Goal: Book appointment/travel/reservation

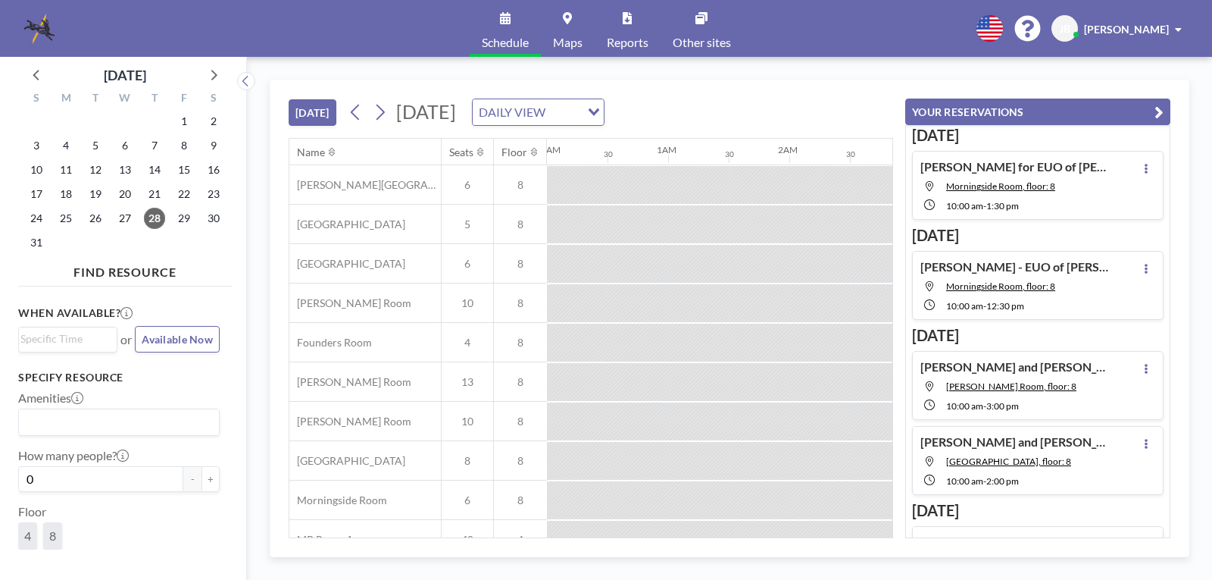
scroll to position [0, 1697]
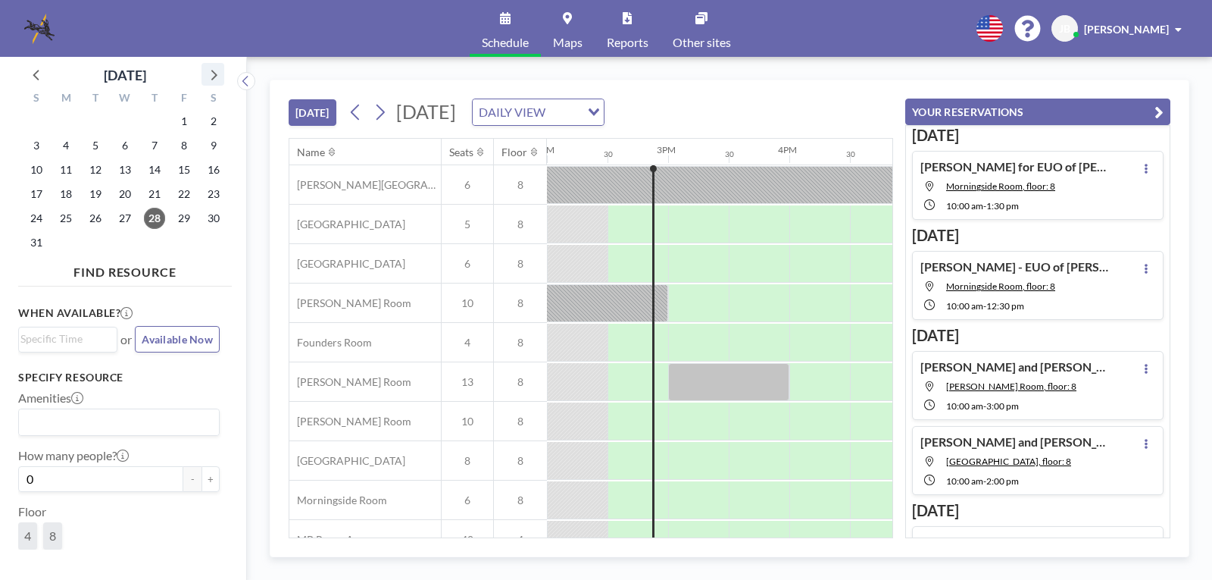
click at [209, 70] on icon at bounding box center [213, 74] width 20 height 20
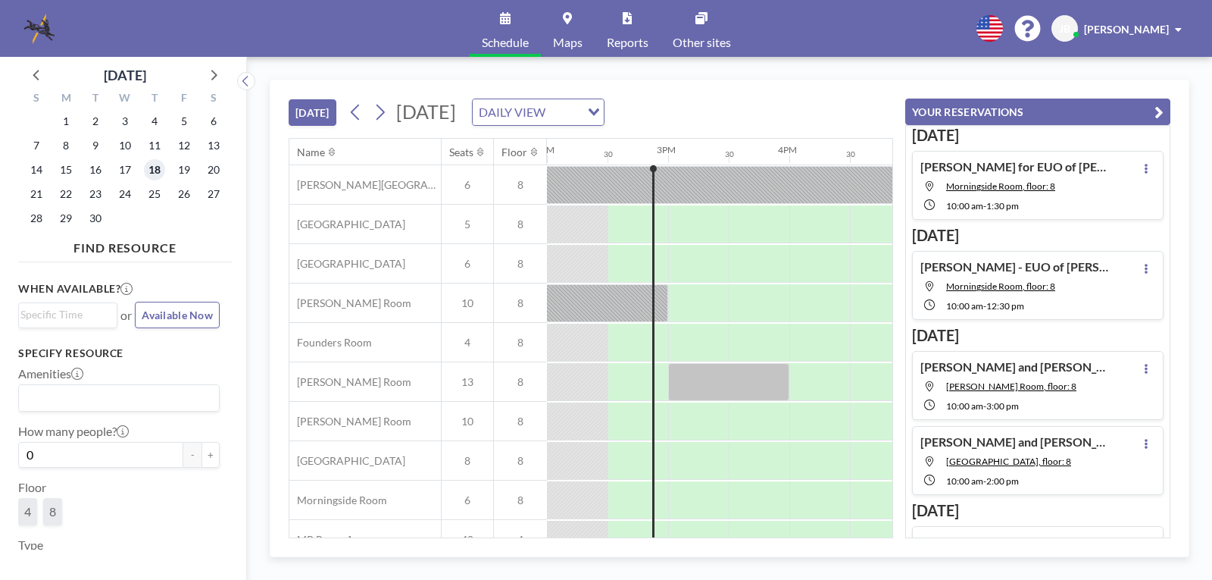
click at [149, 165] on span "18" at bounding box center [154, 169] width 21 height 21
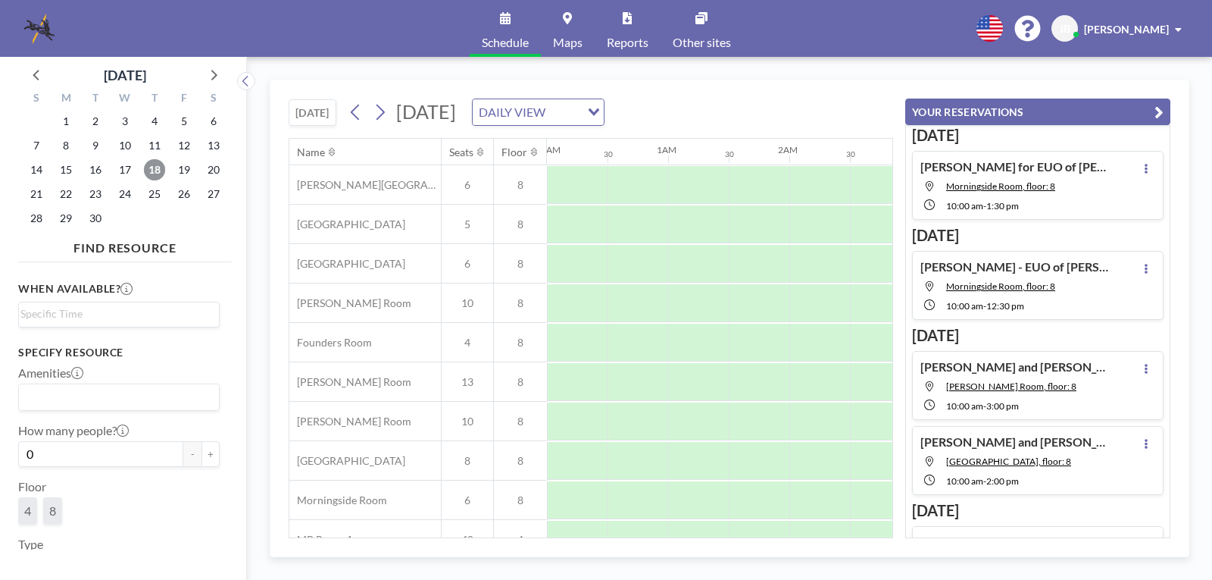
scroll to position [0, 909]
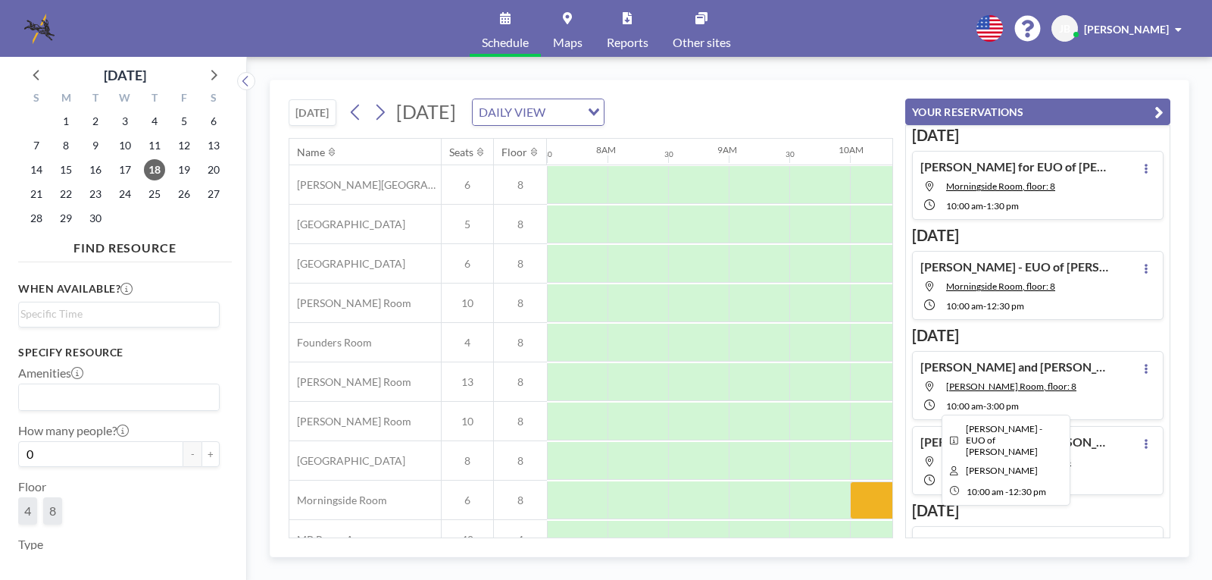
click at [867, 502] on div at bounding box center [1001, 500] width 303 height 38
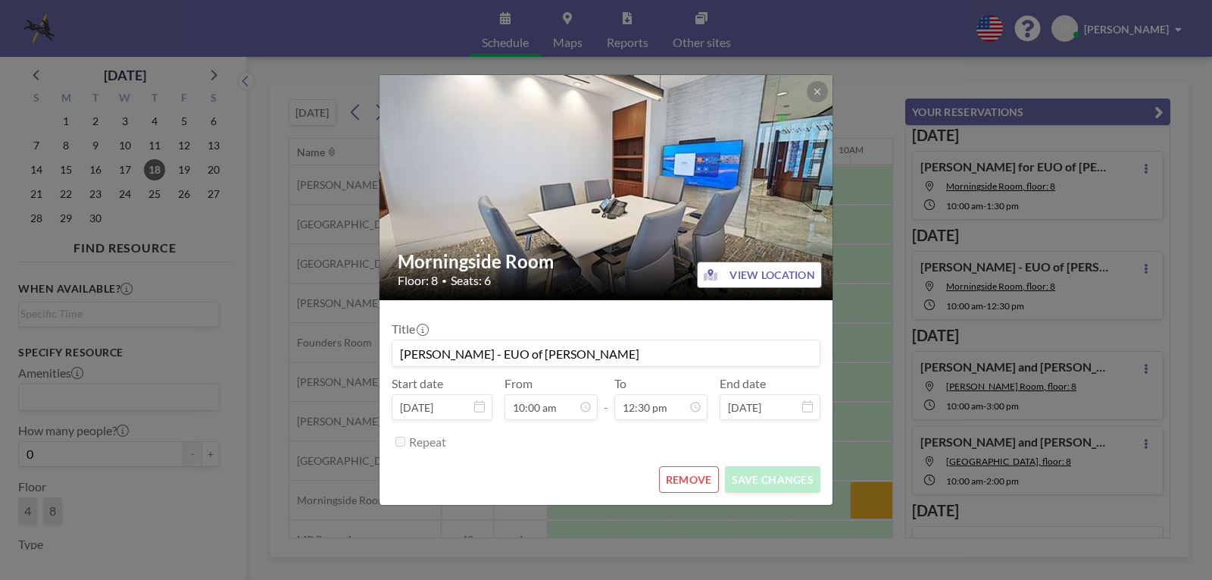
scroll to position [540, 0]
drag, startPoint x: 634, startPoint y: 355, endPoint x: 521, endPoint y: 355, distance: 113.7
click at [521, 355] on input "[PERSON_NAME] - EUO of [PERSON_NAME]" at bounding box center [606, 353] width 427 height 26
click at [559, 351] on input "[PERSON_NAME] - EUO of AlbertoMagana" at bounding box center [606, 353] width 427 height 26
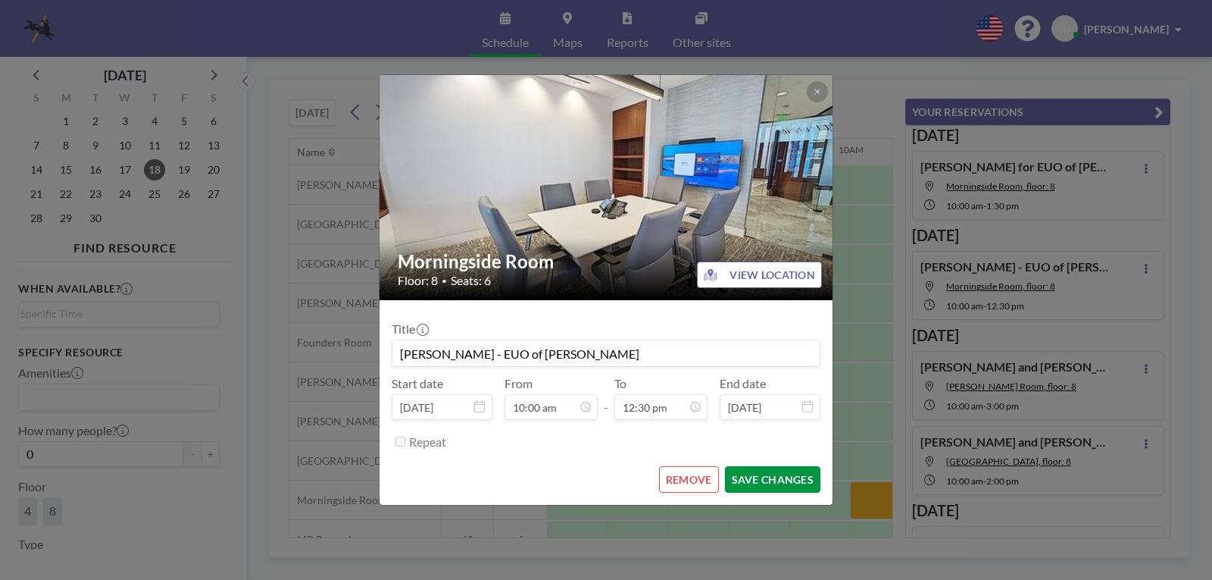
type input "[PERSON_NAME] - EUO of [PERSON_NAME]"
click at [763, 488] on button "SAVE CHANGES" at bounding box center [772, 479] width 95 height 27
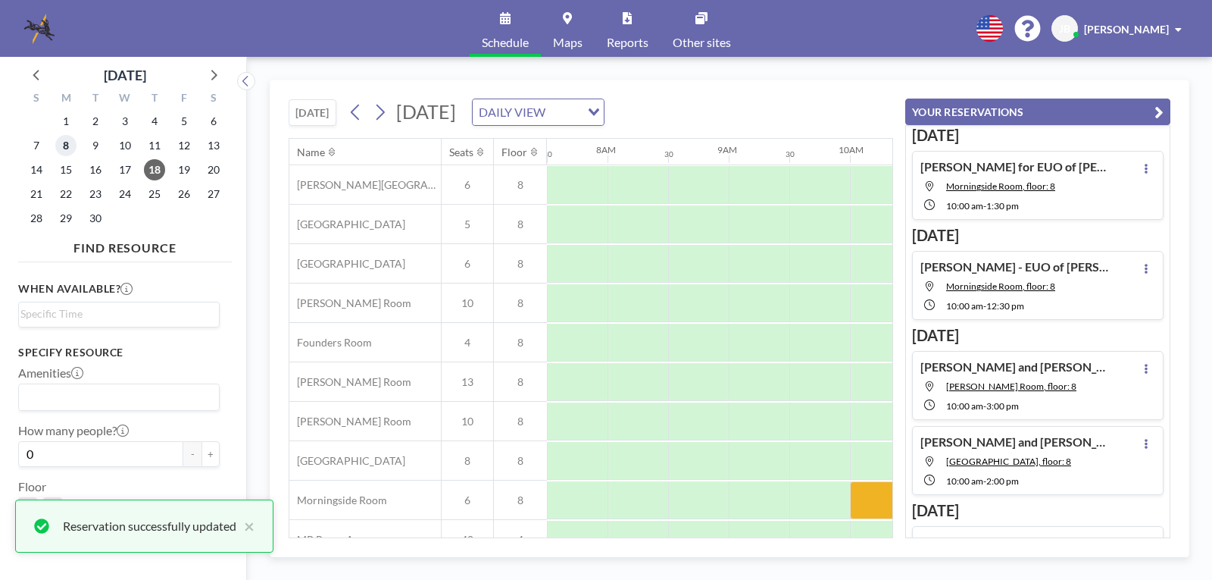
click at [62, 145] on span "8" at bounding box center [65, 145] width 21 height 21
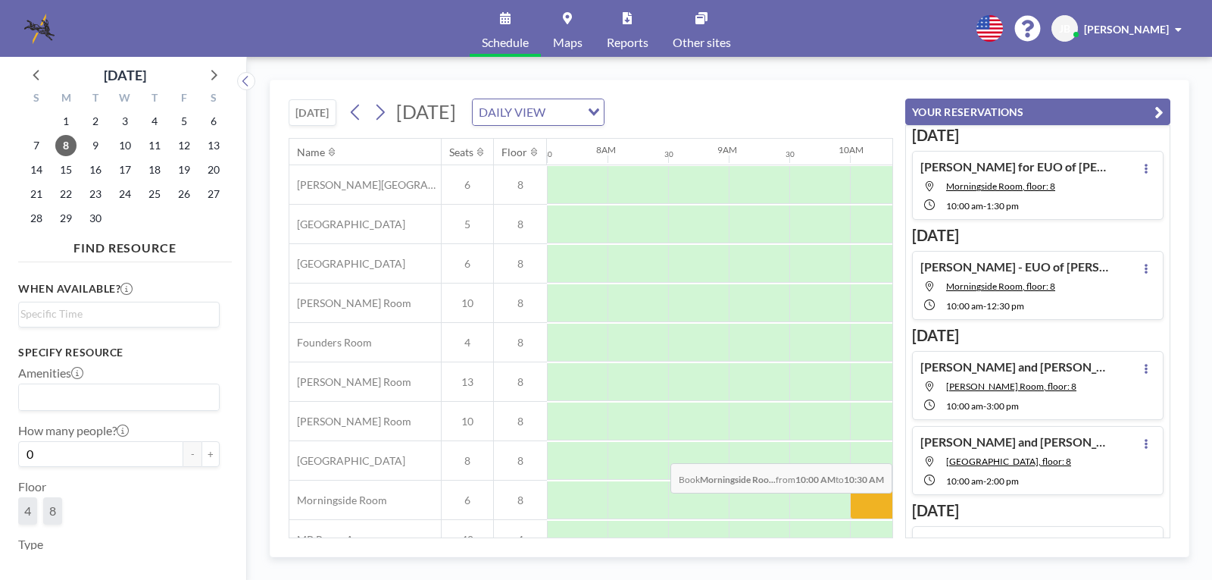
click at [873, 504] on div at bounding box center [880, 500] width 61 height 38
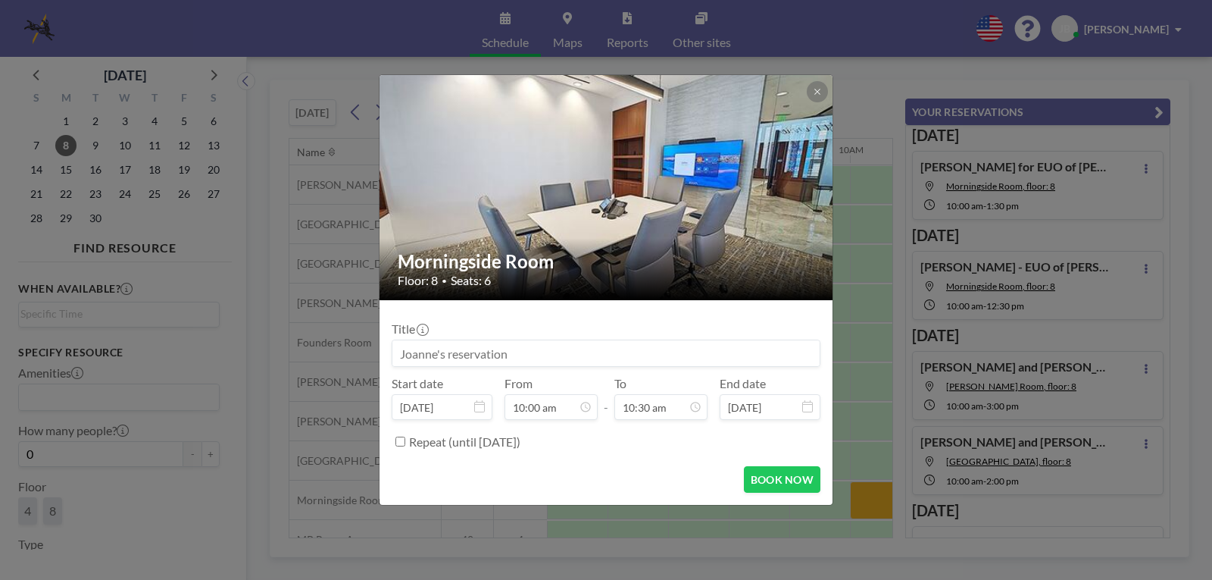
scroll to position [566, 0]
click at [469, 353] on input at bounding box center [606, 353] width 427 height 26
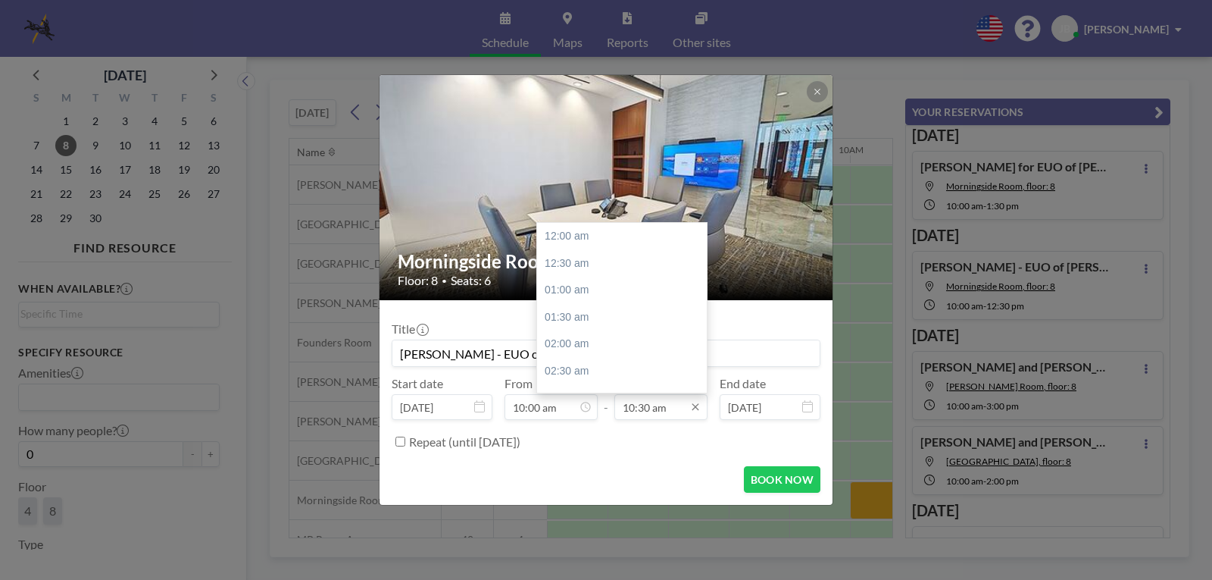
type input "[PERSON_NAME] - EUO of [PERSON_NAME]"
click at [683, 405] on input "10:30 am" at bounding box center [661, 407] width 93 height 26
click at [583, 342] on div "12:30 pm" at bounding box center [625, 344] width 177 height 27
type input "12:30 pm"
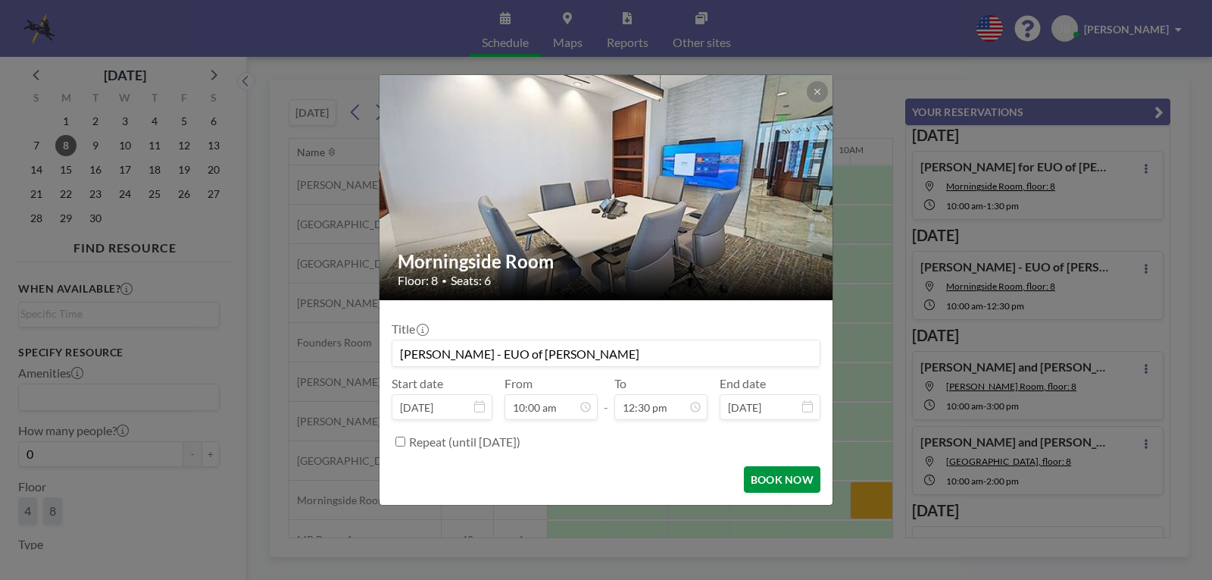
scroll to position [0, 0]
click at [779, 484] on button "BOOK NOW" at bounding box center [782, 479] width 77 height 27
